Goal: Answer question/provide support: Share knowledge or assist other users

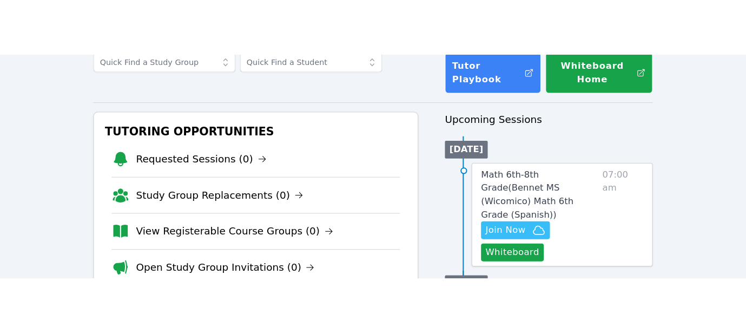
scroll to position [76, 0]
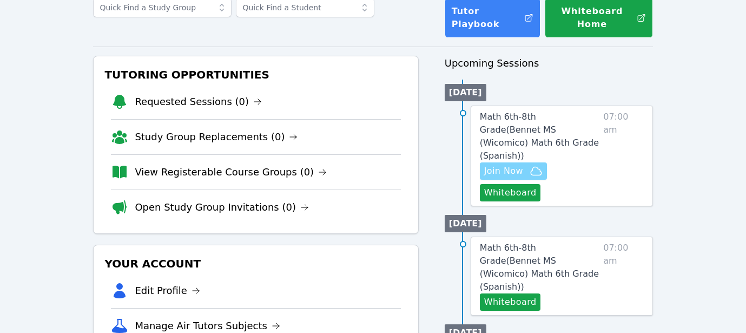
click at [495, 165] on span "Join Now" at bounding box center [503, 171] width 39 height 13
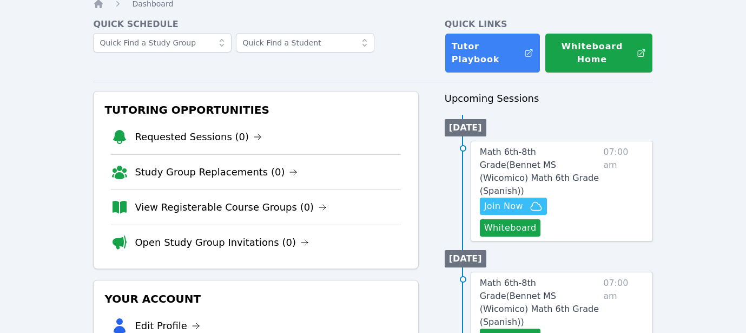
scroll to position [40, 0]
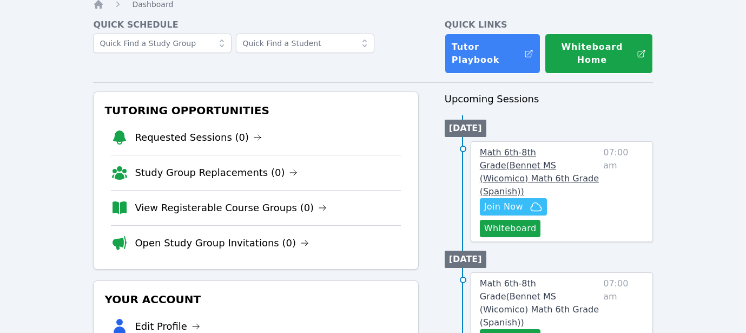
click at [523, 156] on span "Math 6th-8th Grade ( Bennet MS (Wicomico) Math 6th Grade (Spanish) )" at bounding box center [539, 171] width 119 height 49
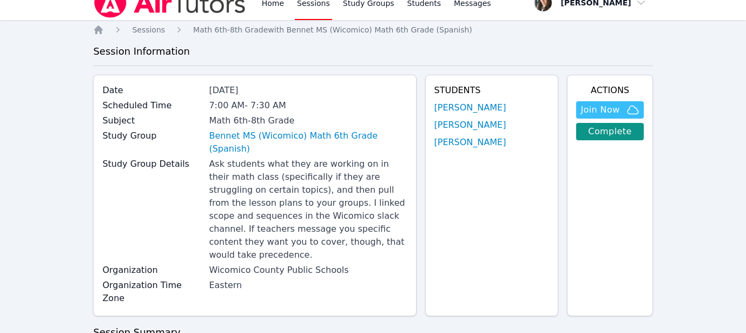
scroll to position [12, 0]
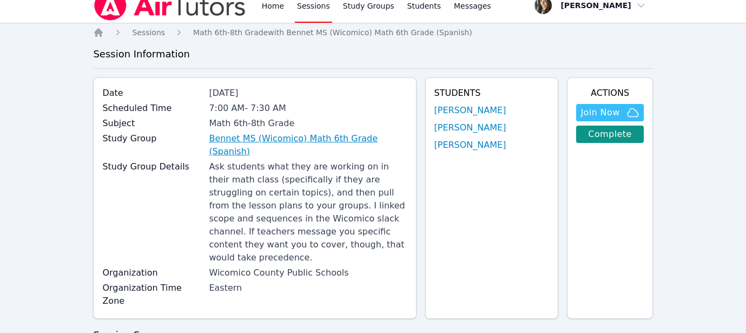
click at [225, 139] on link "Bennet MS (Wicomico) Math 6th Grade (Spanish)" at bounding box center [308, 145] width 198 height 26
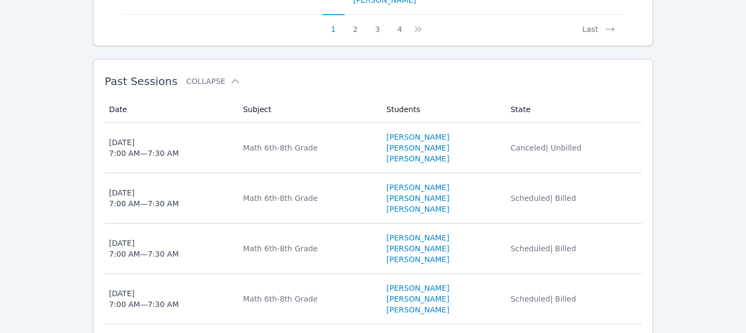
scroll to position [1007, 0]
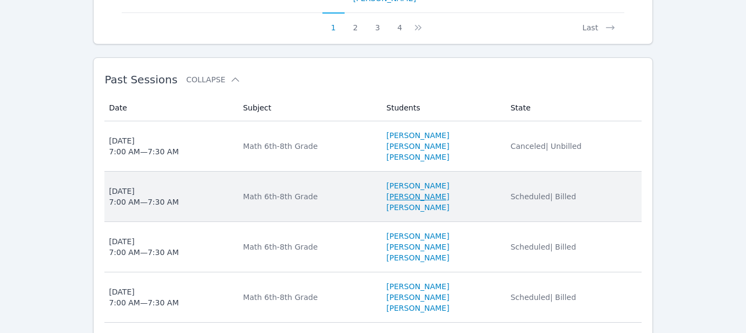
click at [394, 195] on link "[PERSON_NAME]" at bounding box center [417, 196] width 63 height 11
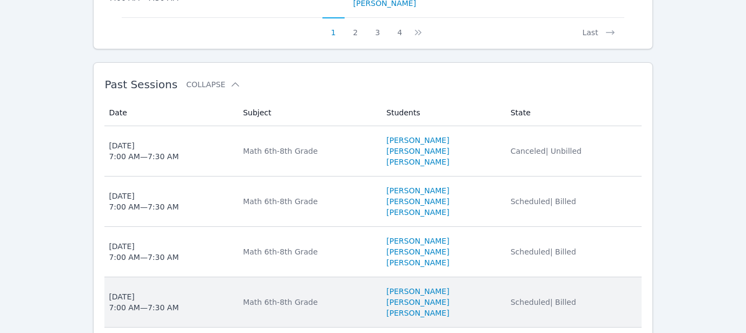
scroll to position [997, 0]
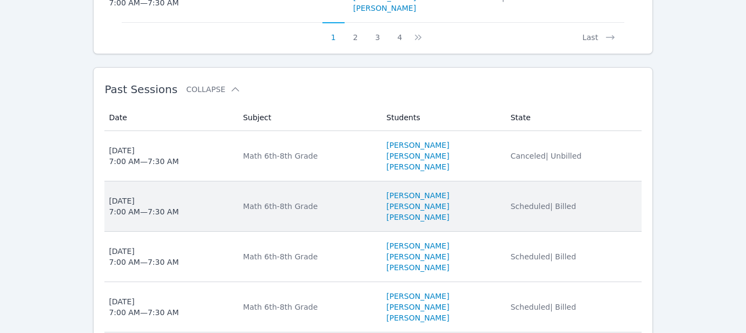
click at [154, 208] on div "[DATE] 7:00 AM — 7:30 AM" at bounding box center [144, 206] width 70 height 22
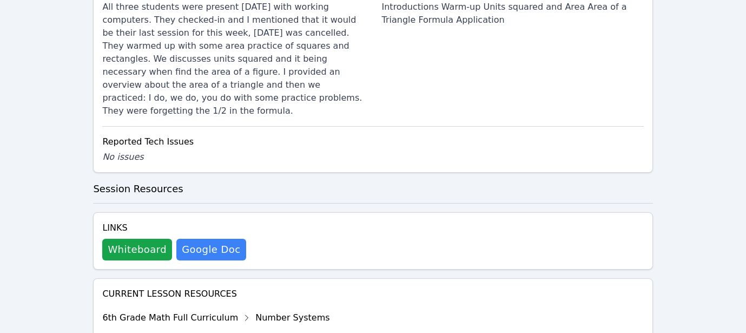
scroll to position [567, 0]
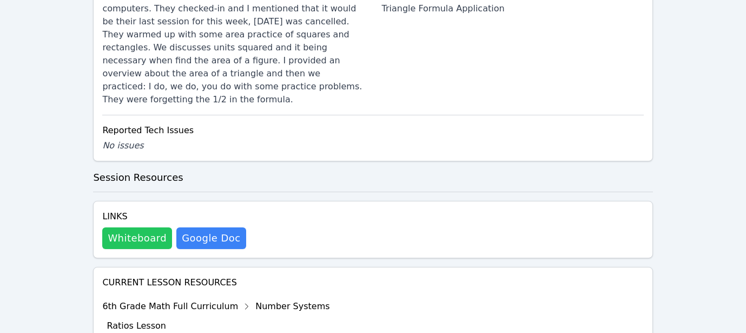
click at [136, 217] on button "Whiteboard" at bounding box center [137, 238] width 70 height 22
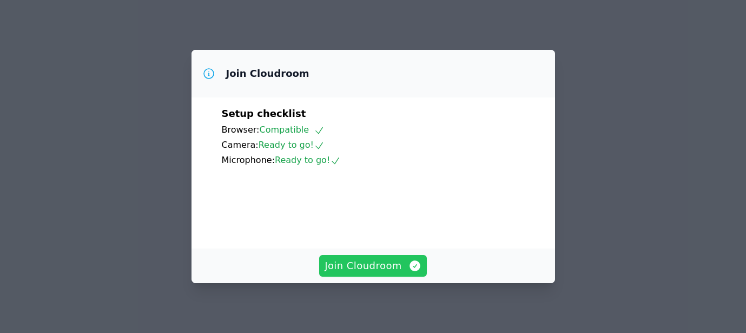
click at [364, 267] on span "Join Cloudroom" at bounding box center [373, 265] width 97 height 15
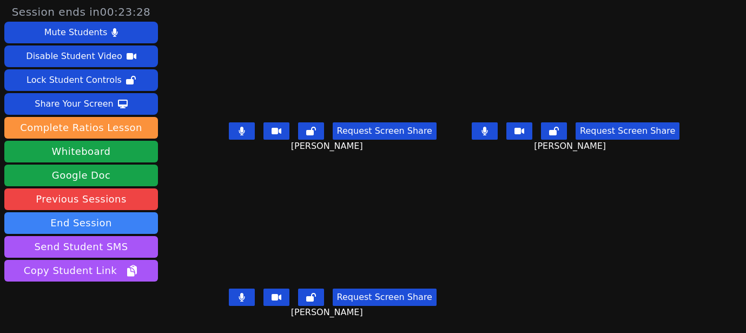
scroll to position [14, 0]
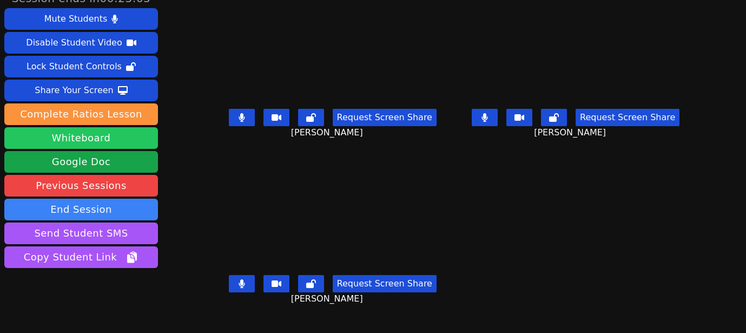
click at [59, 136] on button "Whiteboard" at bounding box center [81, 138] width 154 height 22
click at [84, 132] on button "Whiteboard" at bounding box center [81, 138] width 154 height 22
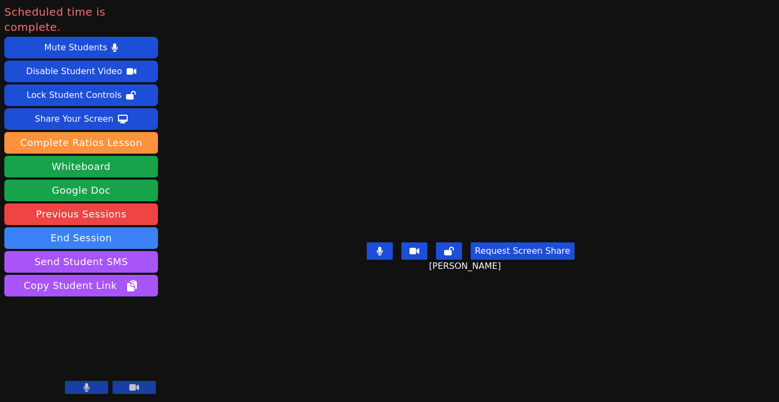
scroll to position [0, 0]
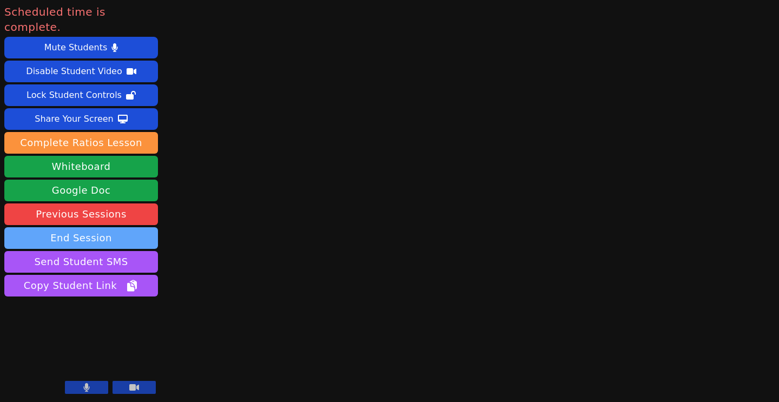
click at [83, 227] on button "End Session" at bounding box center [81, 238] width 154 height 22
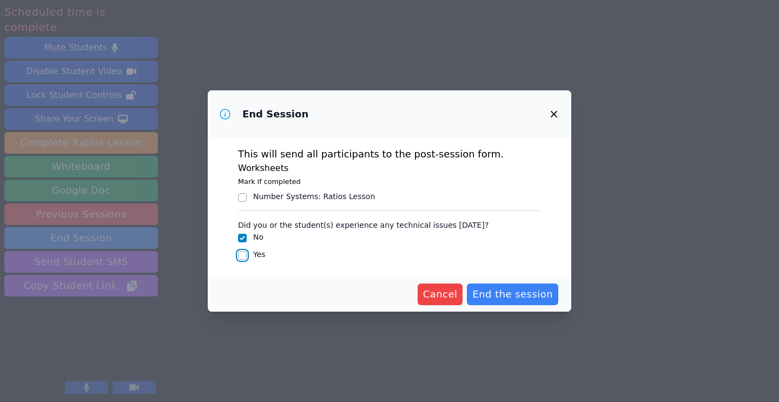
click at [239, 257] on input "Yes" at bounding box center [242, 255] width 9 height 9
checkbox input "true"
checkbox input "false"
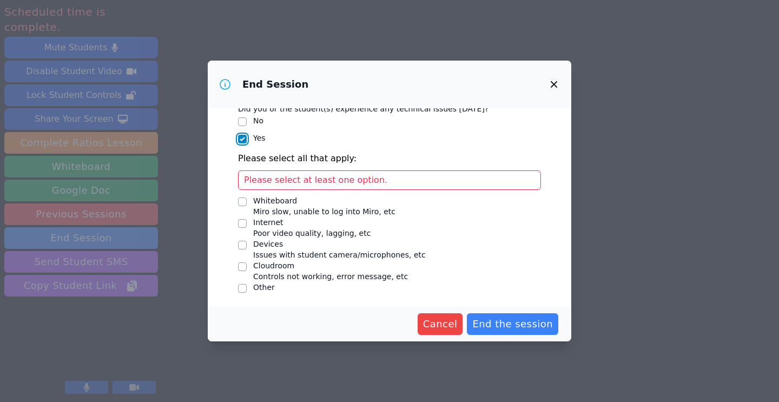
scroll to position [88, 0]
click at [243, 244] on input "Devices Issues with student camera/microphones, etc" at bounding box center [242, 244] width 9 height 9
checkbox input "true"
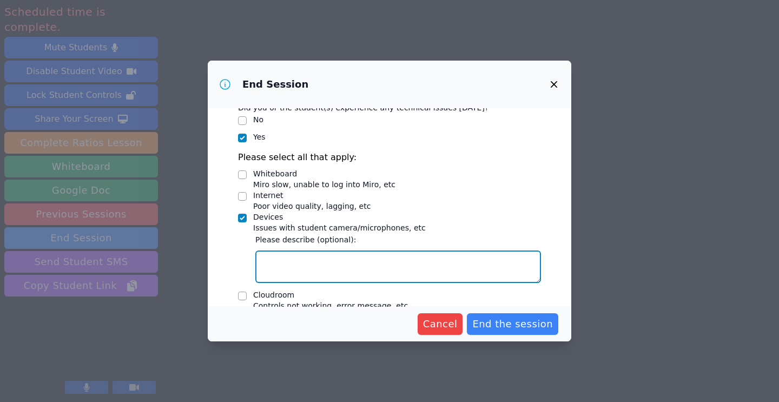
click at [272, 271] on textarea "Devices Issues with student camera/microphones, etc" at bounding box center [398, 267] width 286 height 32
type textarea "t"
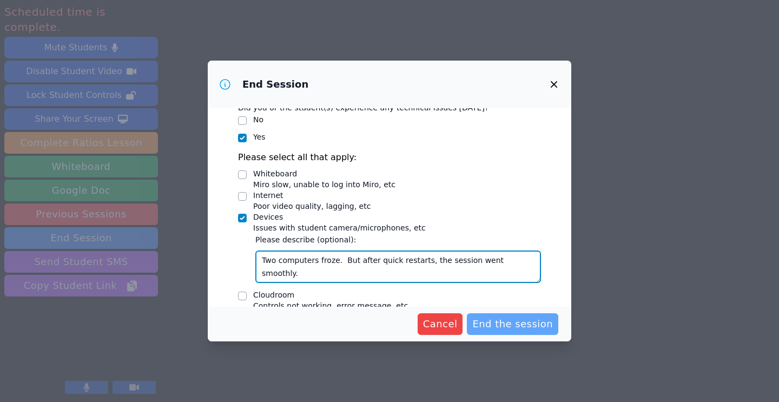
type textarea "Two computers froze. But after quick restarts, the session went smoothly."
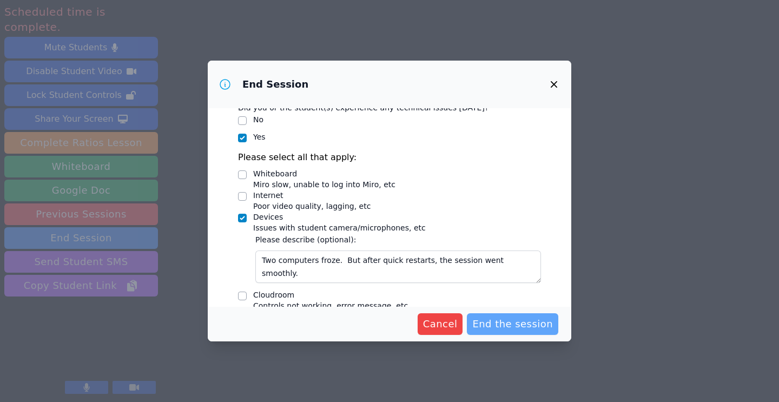
click at [491, 322] on span "End the session" at bounding box center [513, 324] width 81 height 15
